Goal: Task Accomplishment & Management: Use online tool/utility

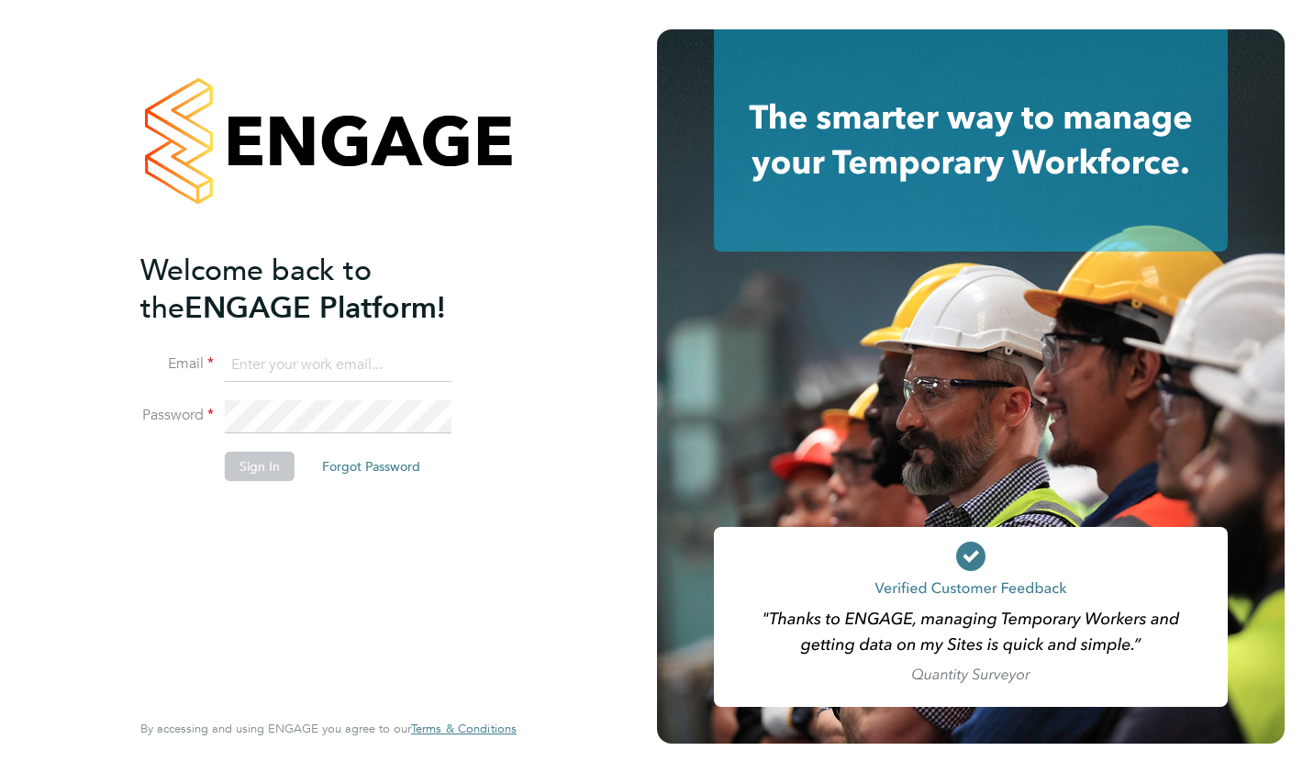
type input "tanya.reddick@a2dominion.co.uk"
click at [285, 360] on input "tanya.reddick@a2dominion.co.uk" at bounding box center [338, 365] width 227 height 33
click at [255, 463] on button "Sign In" at bounding box center [260, 466] width 70 height 29
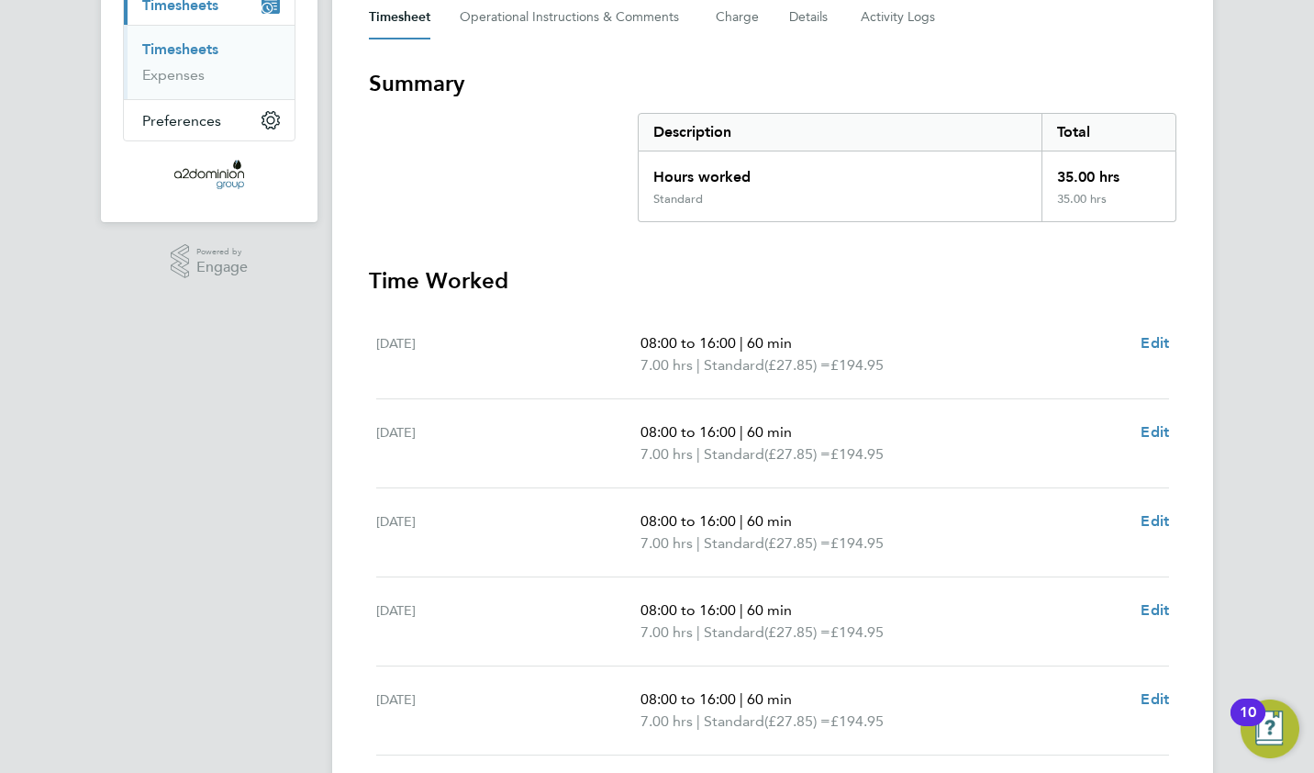
scroll to position [553, 0]
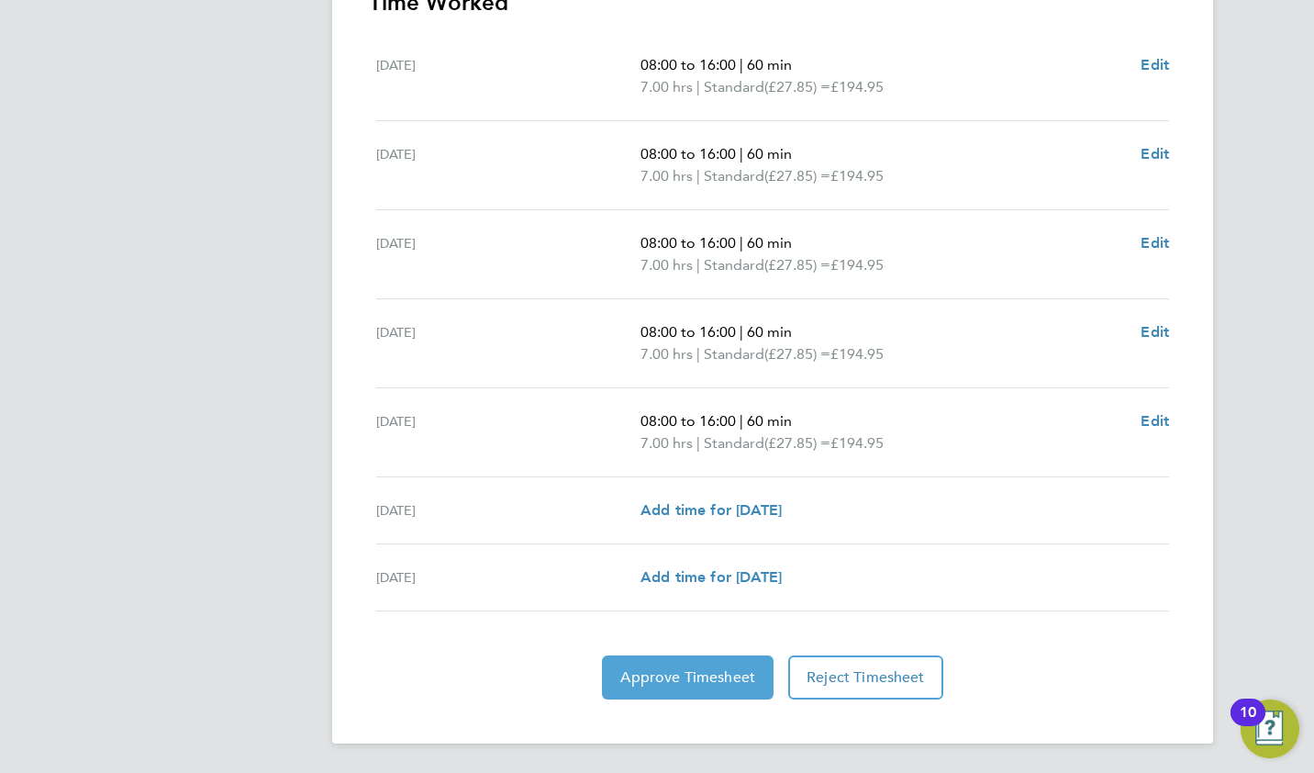
click at [680, 673] on span "Approve Timesheet" at bounding box center [687, 677] width 135 height 18
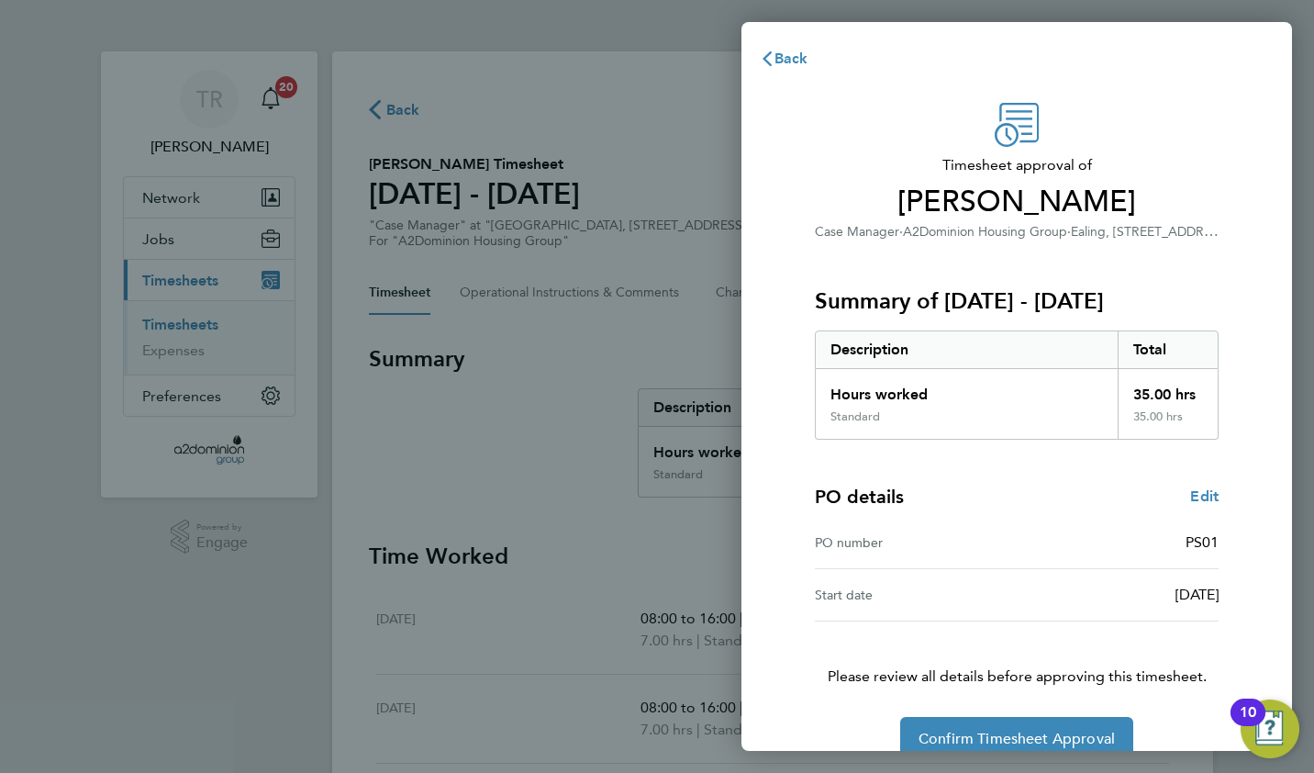
scroll to position [32, 0]
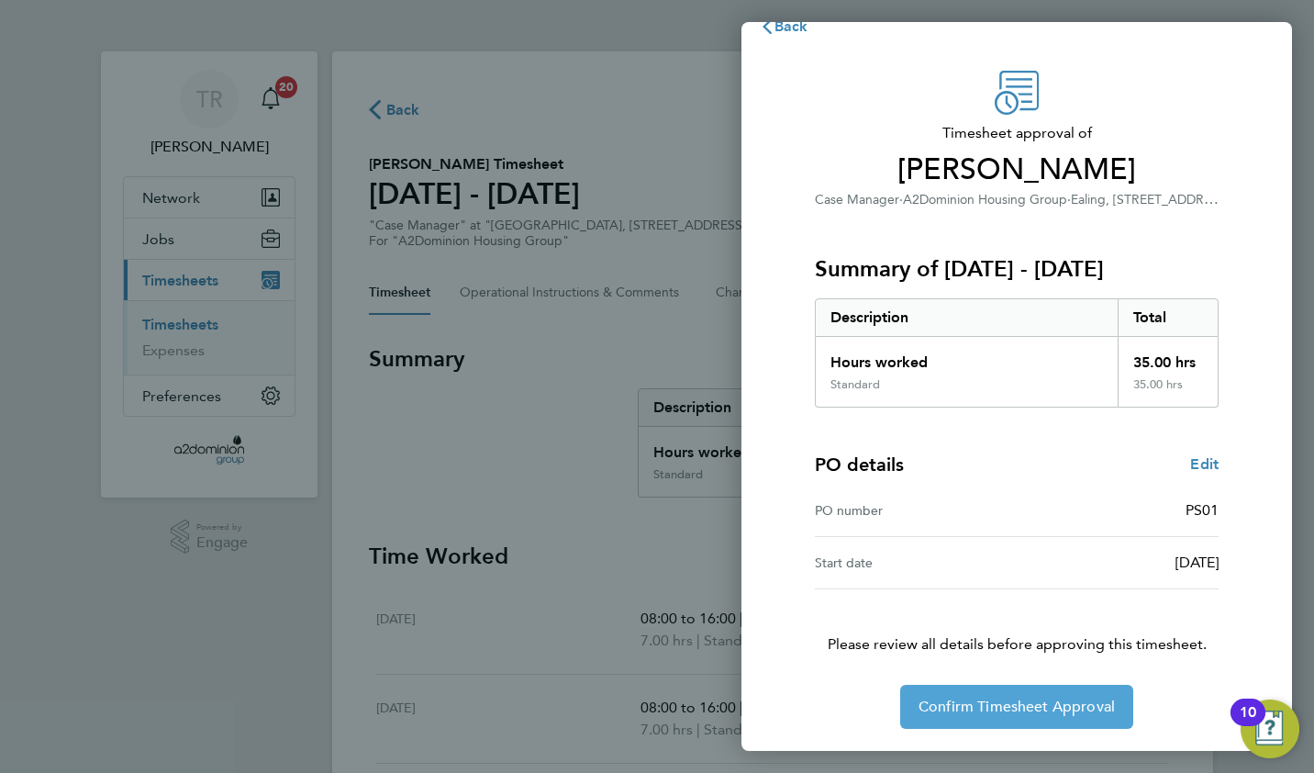
click at [1010, 704] on span "Confirm Timesheet Approval" at bounding box center [1017, 707] width 196 height 18
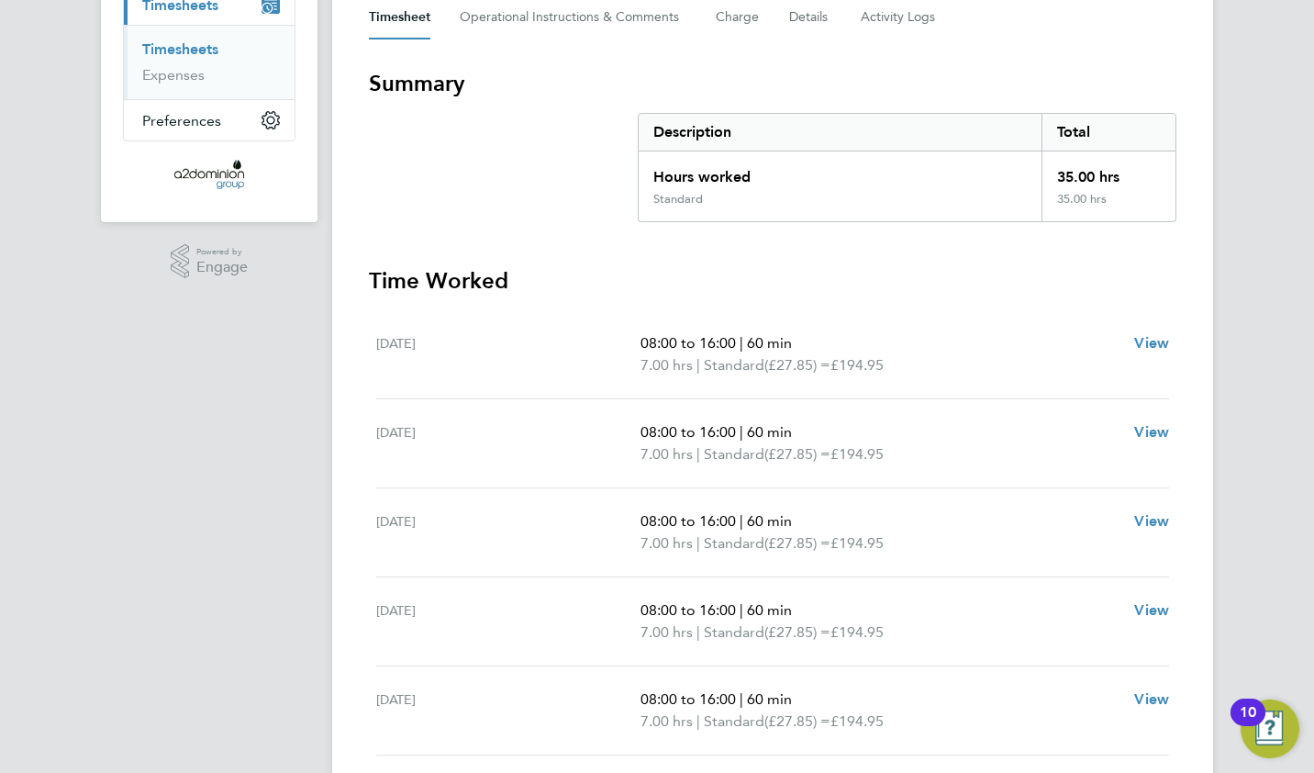
scroll to position [465, 0]
